Goal: Task Accomplishment & Management: Manage account settings

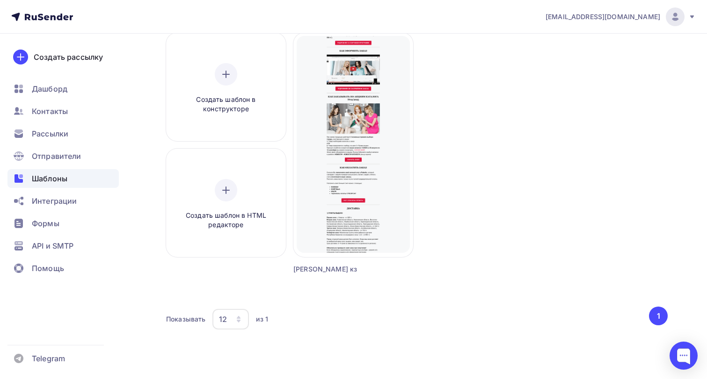
scroll to position [86, 0]
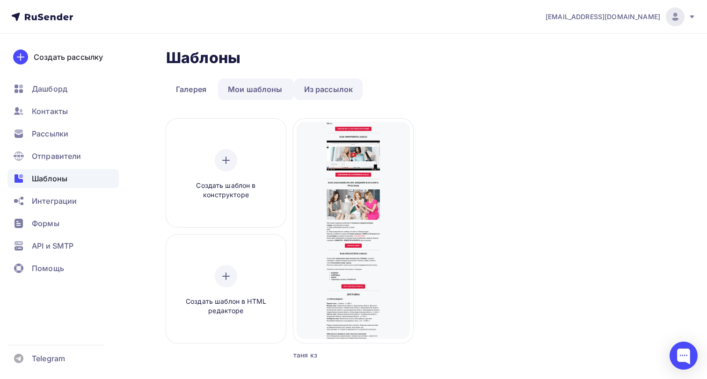
click at [345, 89] on link "Из рассылок" at bounding box center [328, 90] width 69 height 22
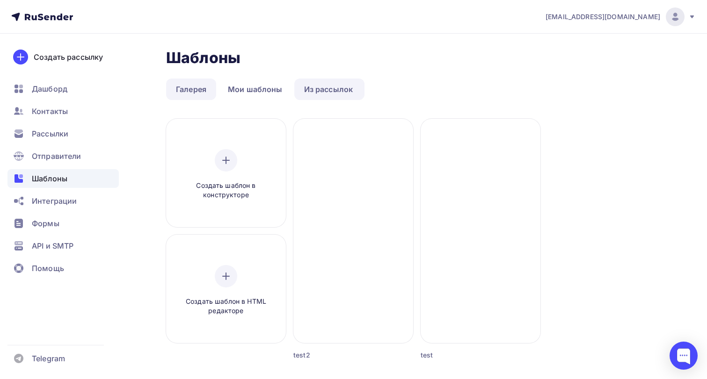
click at [184, 89] on link "Галерея" at bounding box center [191, 90] width 50 height 22
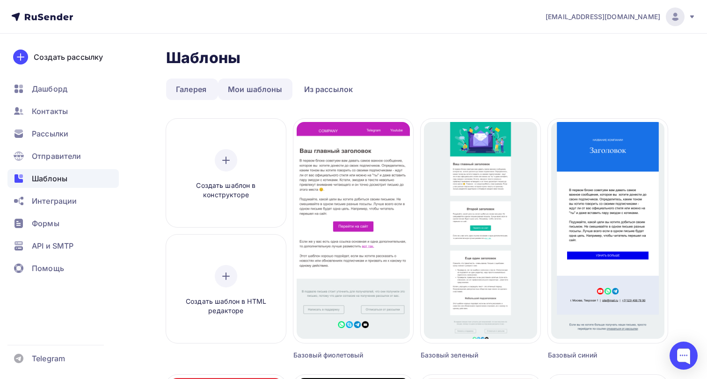
click at [250, 89] on link "Мои шаблоны" at bounding box center [255, 90] width 74 height 22
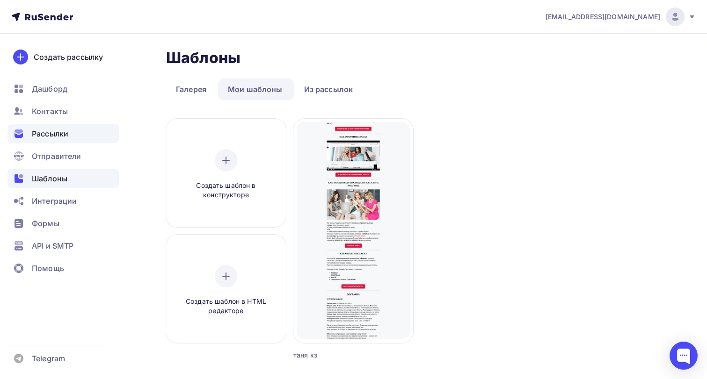
click at [59, 134] on span "Рассылки" at bounding box center [50, 133] width 36 height 11
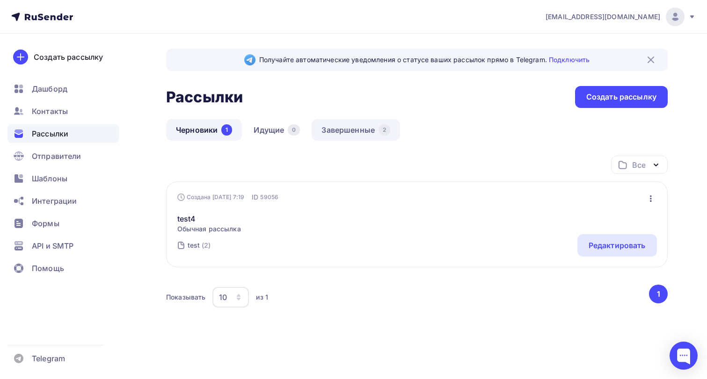
click at [359, 128] on link "Завершенные 2" at bounding box center [355, 130] width 88 height 22
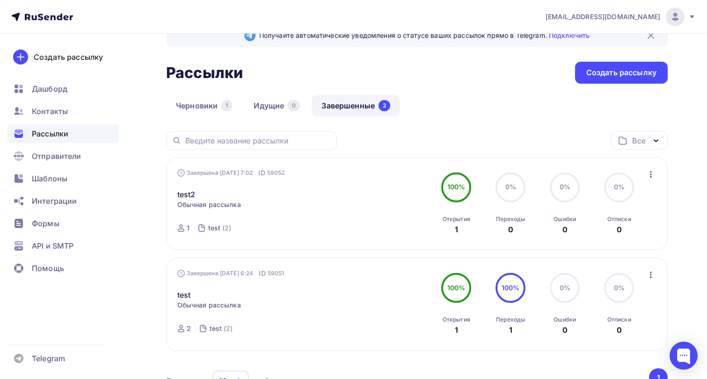
scroll to position [24, 0]
click at [213, 101] on link "Черновики 1" at bounding box center [204, 106] width 76 height 22
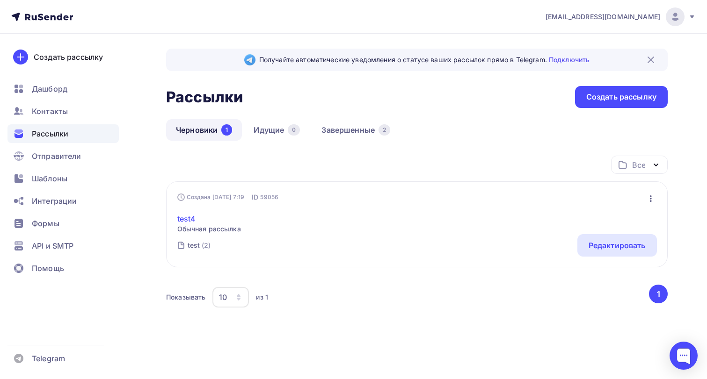
click at [236, 224] on link "test4" at bounding box center [209, 218] width 64 height 11
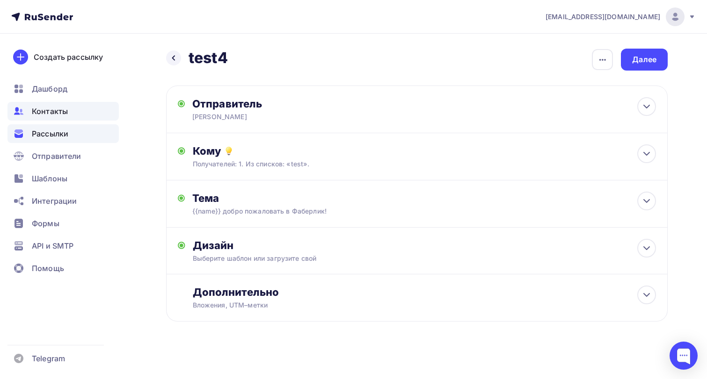
click at [69, 109] on div "Контакты" at bounding box center [62, 111] width 111 height 19
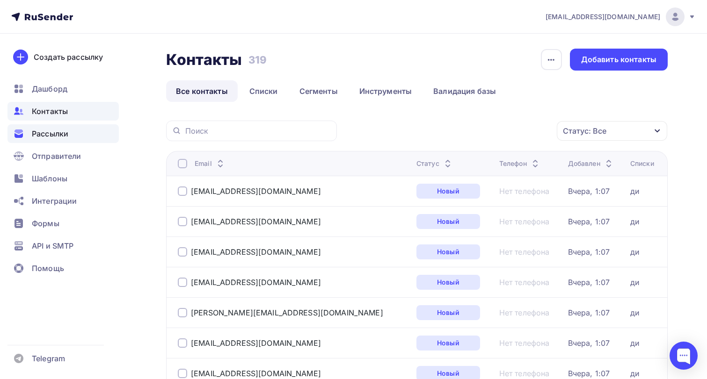
click at [56, 134] on span "Рассылки" at bounding box center [50, 133] width 36 height 11
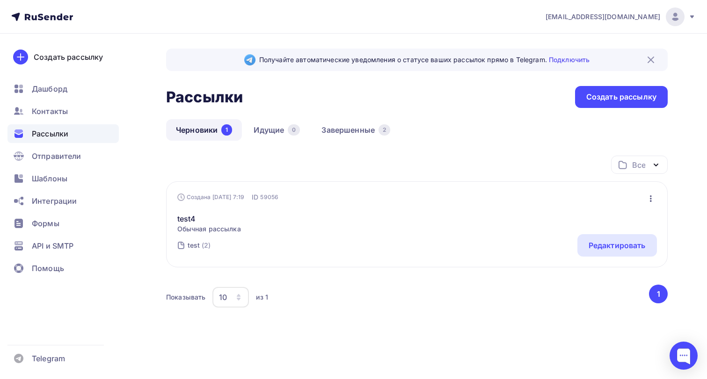
click at [675, 20] on img at bounding box center [674, 16] width 11 height 11
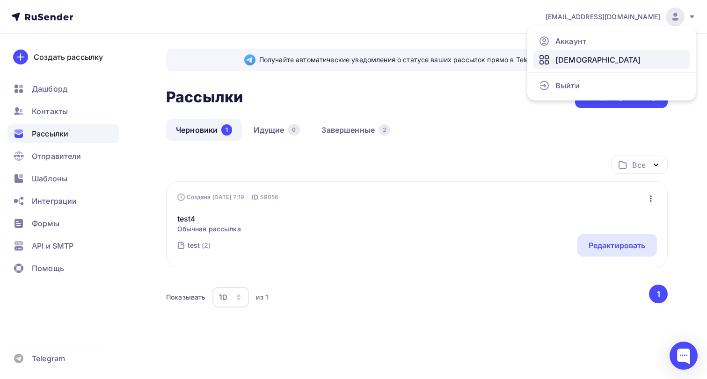
click at [567, 60] on span "[DEMOGRAPHIC_DATA]" at bounding box center [598, 59] width 86 height 11
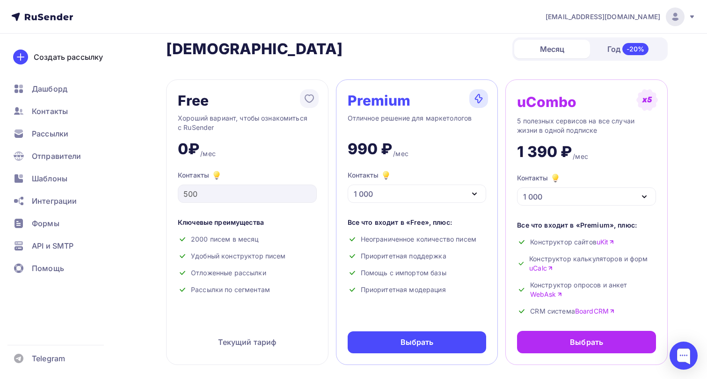
scroll to position [18, 0]
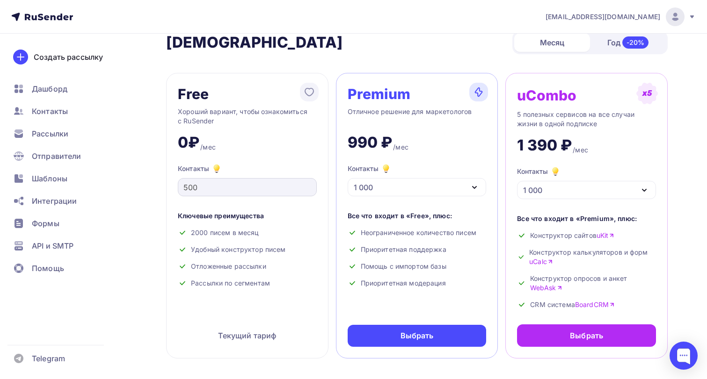
click at [200, 189] on input "500" at bounding box center [247, 187] width 128 height 11
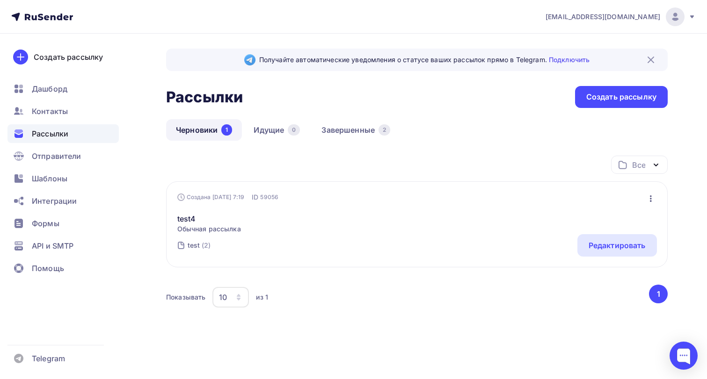
click at [226, 228] on span "Обычная рассылка" at bounding box center [209, 228] width 64 height 9
click at [187, 219] on link "test4" at bounding box center [209, 218] width 64 height 11
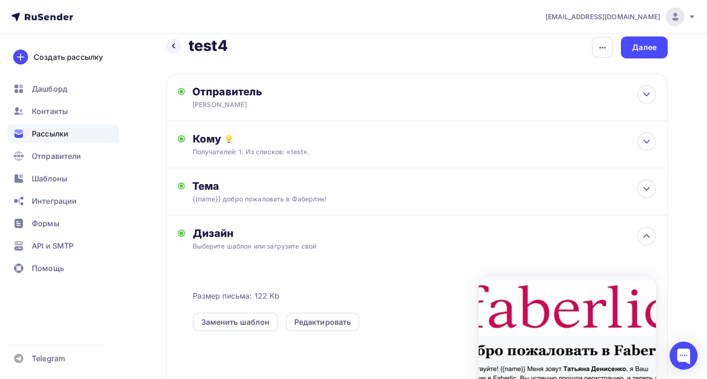
scroll to position [16, 0]
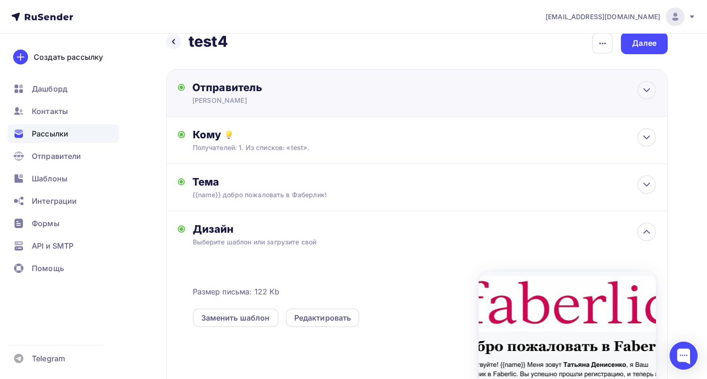
click at [255, 93] on div "Отправитель" at bounding box center [293, 87] width 202 height 13
type input "Татьяна Денисенко"
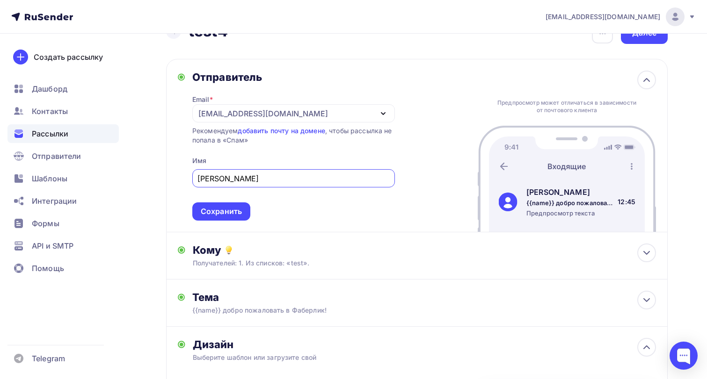
scroll to position [41, 0]
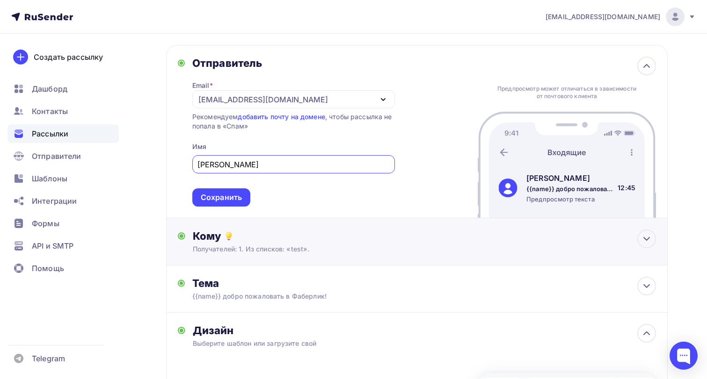
click at [273, 244] on div "Кому Получателей: 1. Из списков: «test». Списки получателей test Все списки id …" at bounding box center [424, 242] width 463 height 24
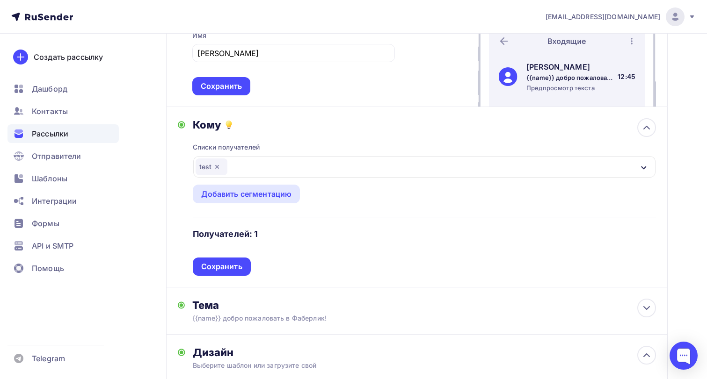
scroll to position [154, 0]
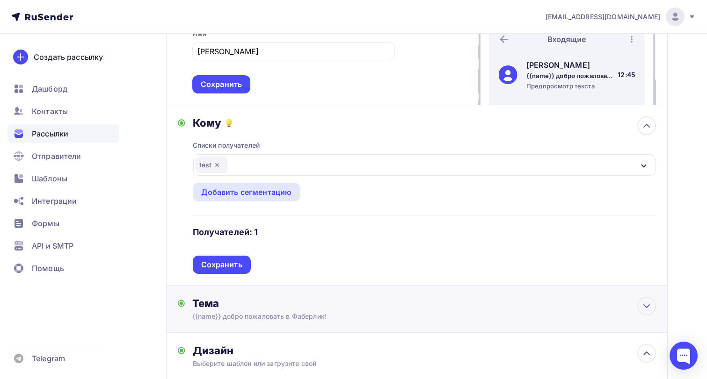
click at [263, 316] on div "{{name}} добро пожаловать в Фаберлик!" at bounding box center [275, 316] width 166 height 9
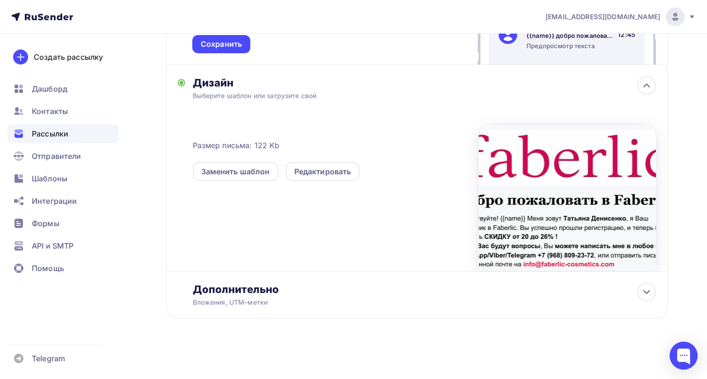
scroll to position [546, 0]
click at [229, 292] on div "Дополнительно" at bounding box center [424, 289] width 463 height 13
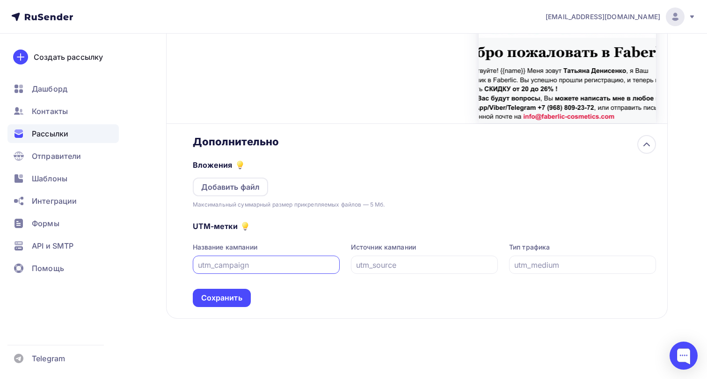
scroll to position [694, 0]
click at [48, 22] on nav "info@faberlic-cosmetics.com Аккаунт Тарифы Выйти Создать рассылку Дашборд Конта…" at bounding box center [353, 17] width 707 height 34
click at [48, 17] on icon at bounding box center [46, 17] width 5 height 5
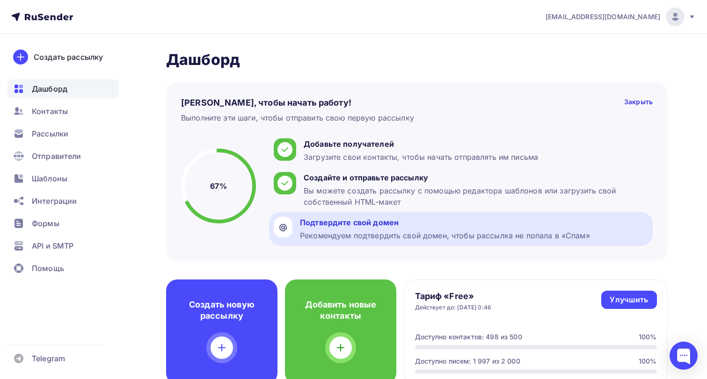
click at [353, 234] on div "Рекомендуем подтвердить свой домен, чтобы рассылка не попала в «Спам»" at bounding box center [445, 235] width 290 height 11
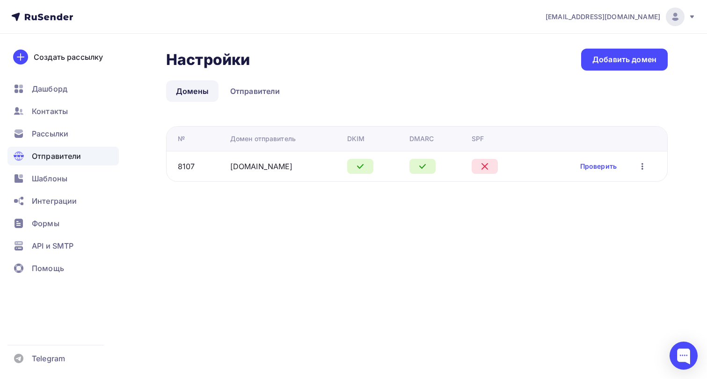
click at [643, 163] on icon "button" at bounding box center [641, 166] width 11 height 11
click at [622, 192] on div "Редактировать" at bounding box center [601, 190] width 90 height 11
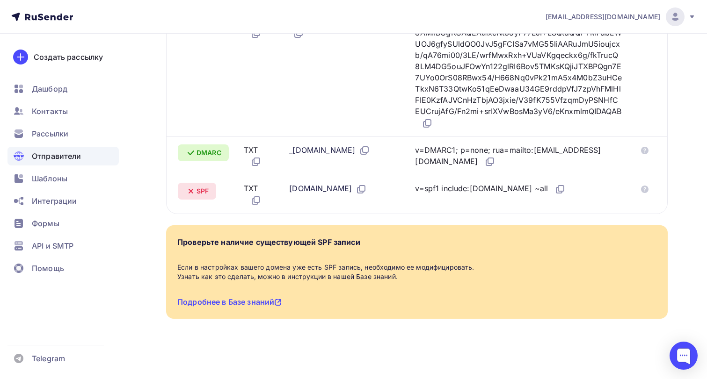
scroll to position [324, 0]
click at [558, 195] on icon at bounding box center [559, 189] width 11 height 11
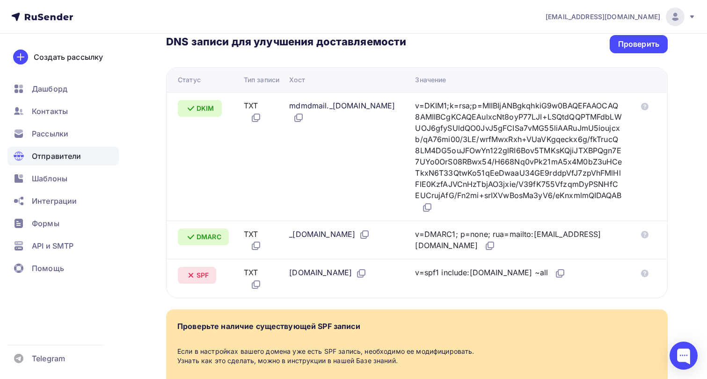
scroll to position [223, 0]
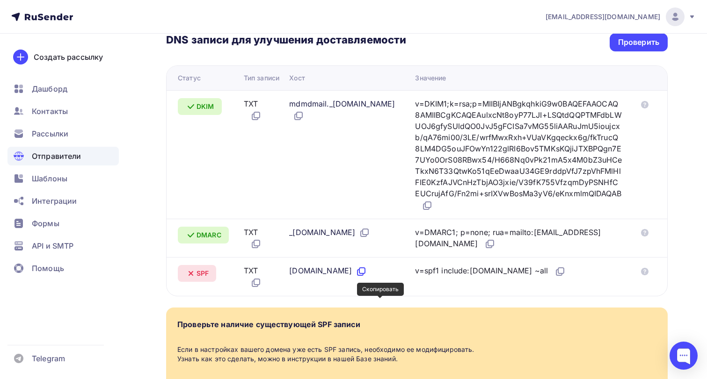
click at [367, 277] on icon at bounding box center [360, 271] width 11 height 11
click at [556, 277] on icon at bounding box center [559, 271] width 11 height 11
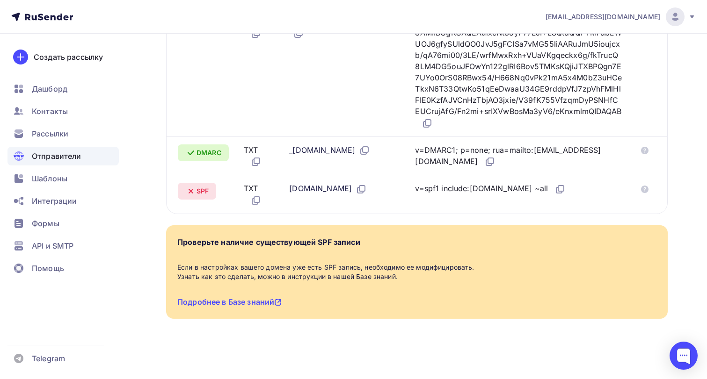
scroll to position [338, 0]
click at [266, 304] on link "Подробнее в Базе знаний" at bounding box center [229, 301] width 104 height 9
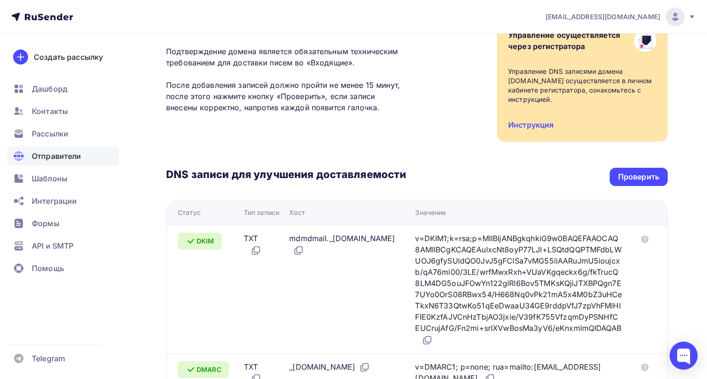
scroll to position [83, 0]
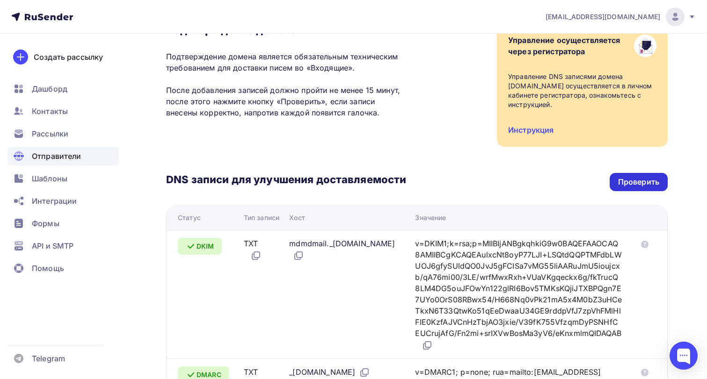
click at [624, 184] on div "Проверить" at bounding box center [638, 182] width 41 height 11
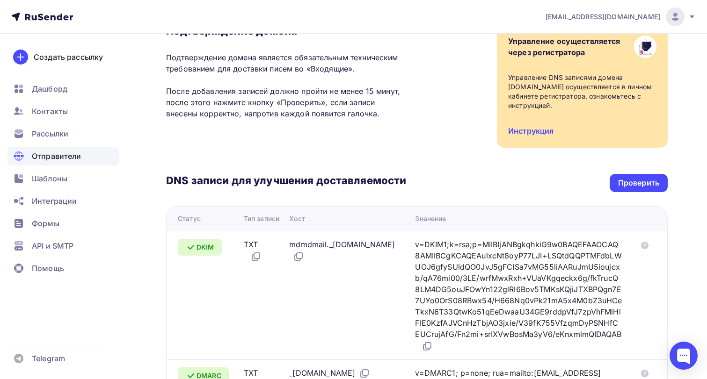
scroll to position [78, 0]
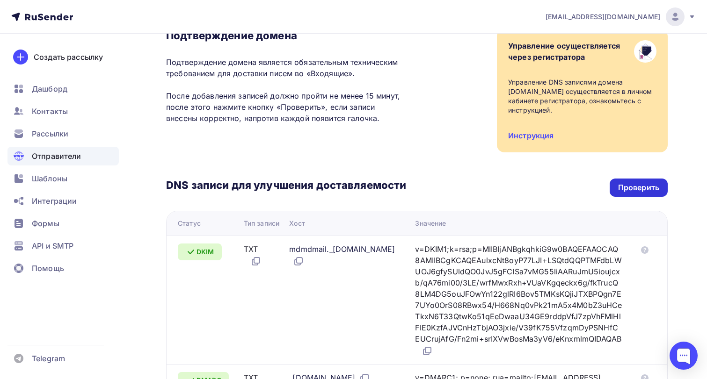
click at [644, 192] on div "Проверить" at bounding box center [638, 187] width 41 height 11
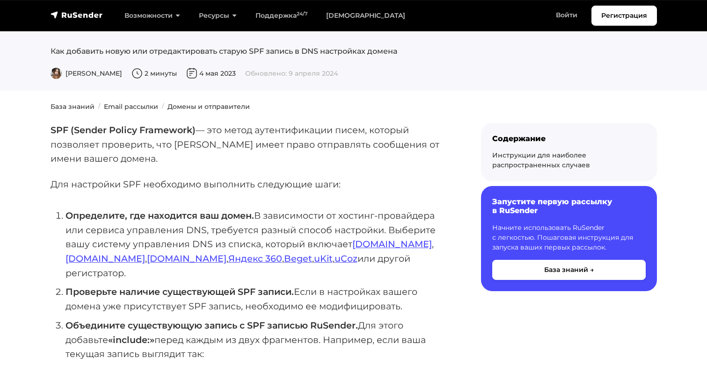
scroll to position [54, 0]
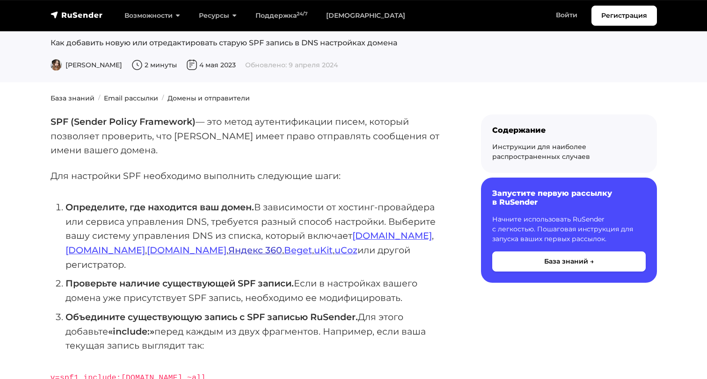
click at [228, 247] on link "Яндекс 360" at bounding box center [255, 250] width 54 height 11
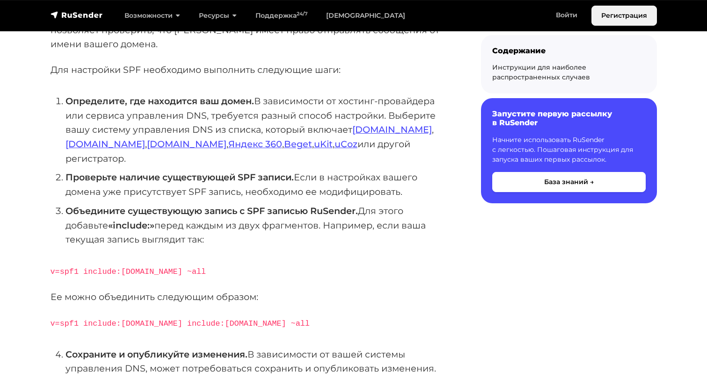
scroll to position [163, 0]
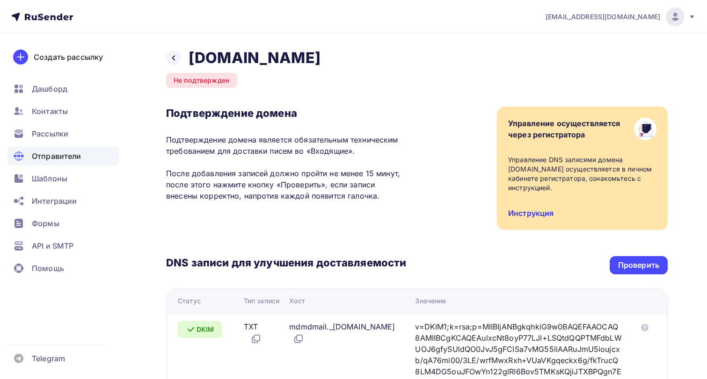
click at [534, 217] on link "Инструкция" at bounding box center [530, 213] width 45 height 9
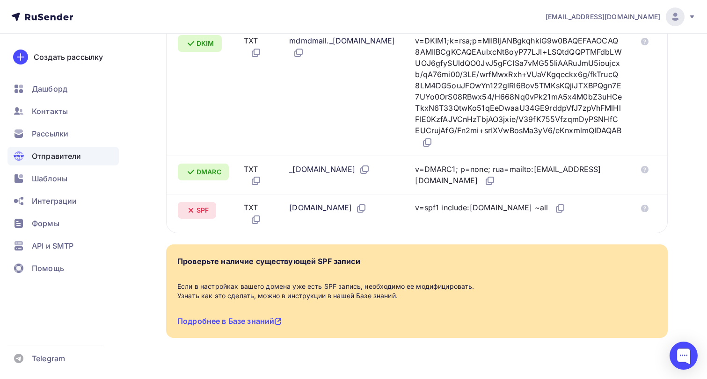
scroll to position [290, 0]
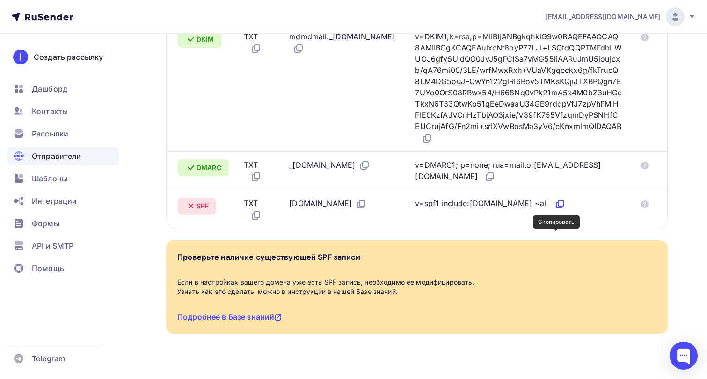
click at [558, 206] on icon at bounding box center [561, 204] width 6 height 6
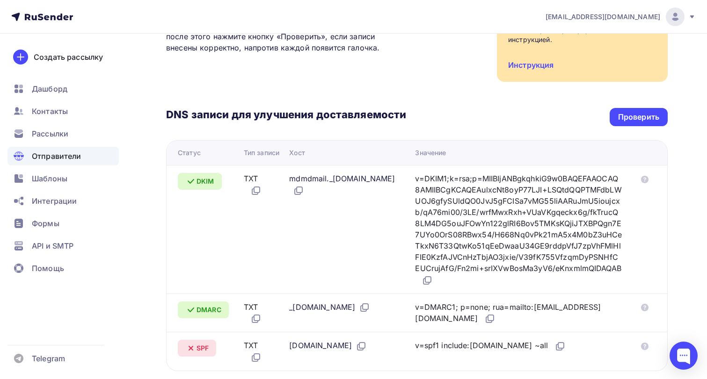
scroll to position [144, 0]
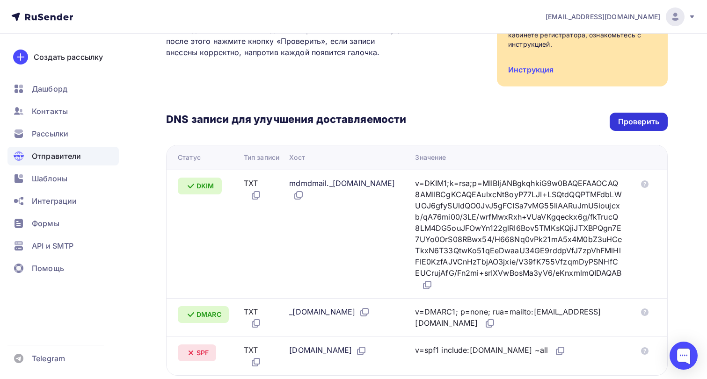
click at [635, 124] on div "Проверить" at bounding box center [638, 121] width 41 height 11
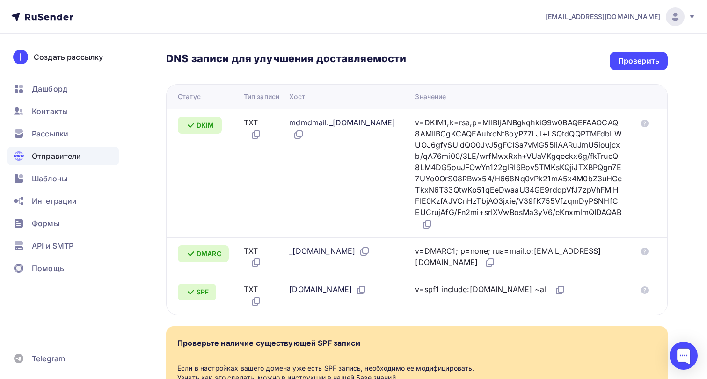
scroll to position [90, 0]
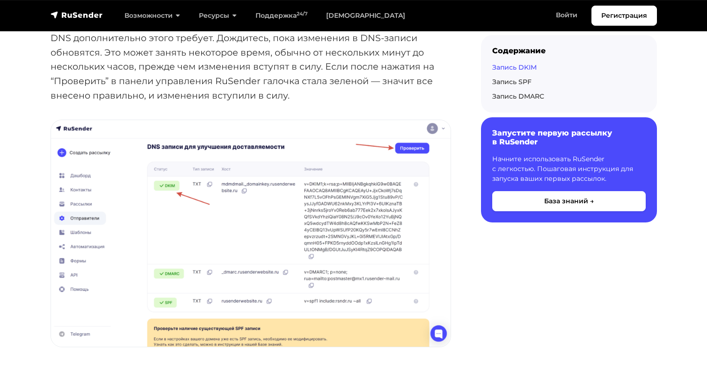
scroll to position [1288, 0]
